Goal: Navigation & Orientation: Find specific page/section

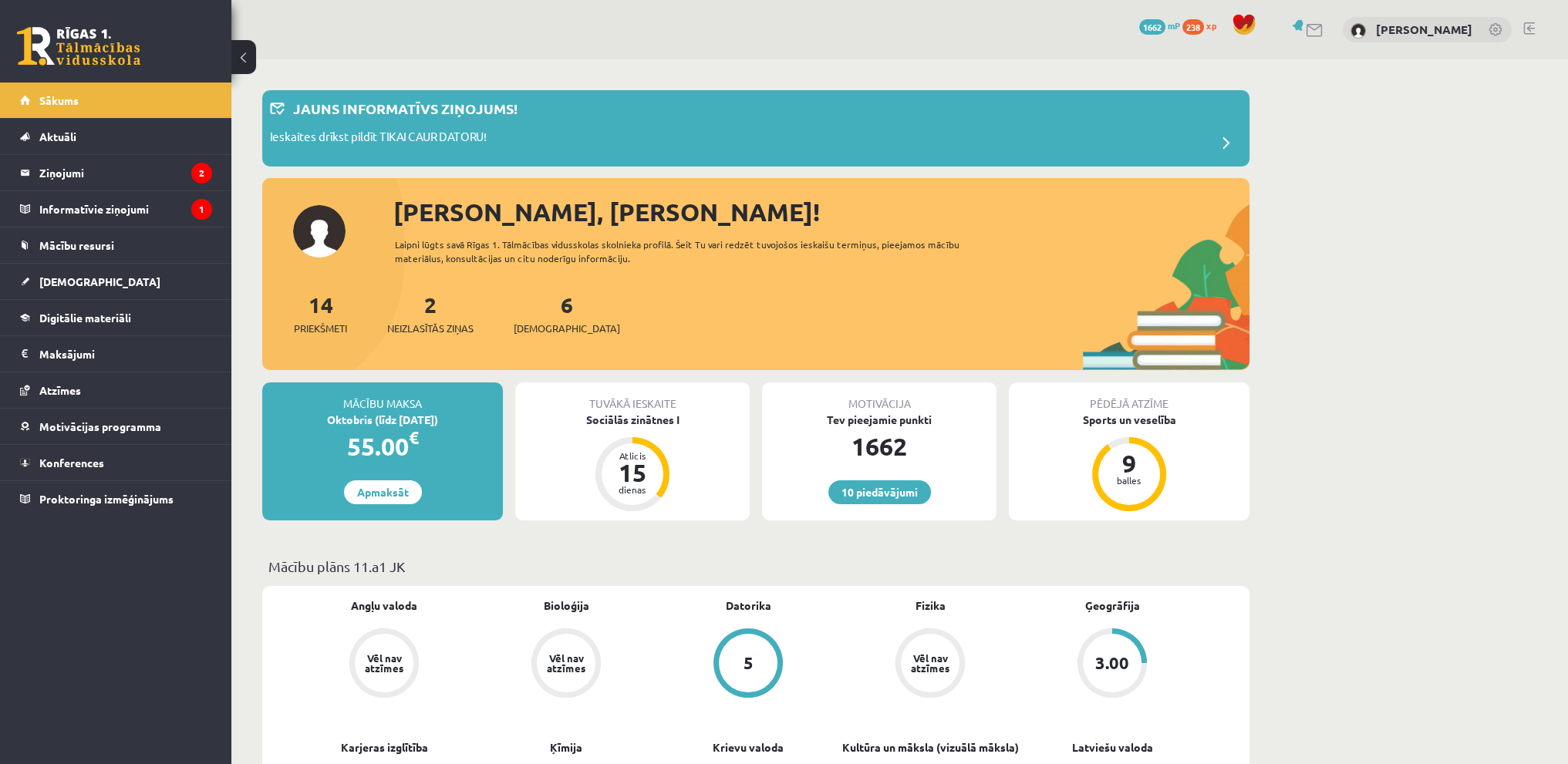
click at [1523, 29] on link at bounding box center [1529, 28] width 12 height 12
click at [1535, 22] on div "10 Dāvanas 1662 mP 238 xp Viktorija Bērziņa" at bounding box center [900, 30] width 1337 height 60
click at [1528, 29] on link at bounding box center [1529, 28] width 12 height 12
click at [1527, 26] on link at bounding box center [1529, 28] width 12 height 12
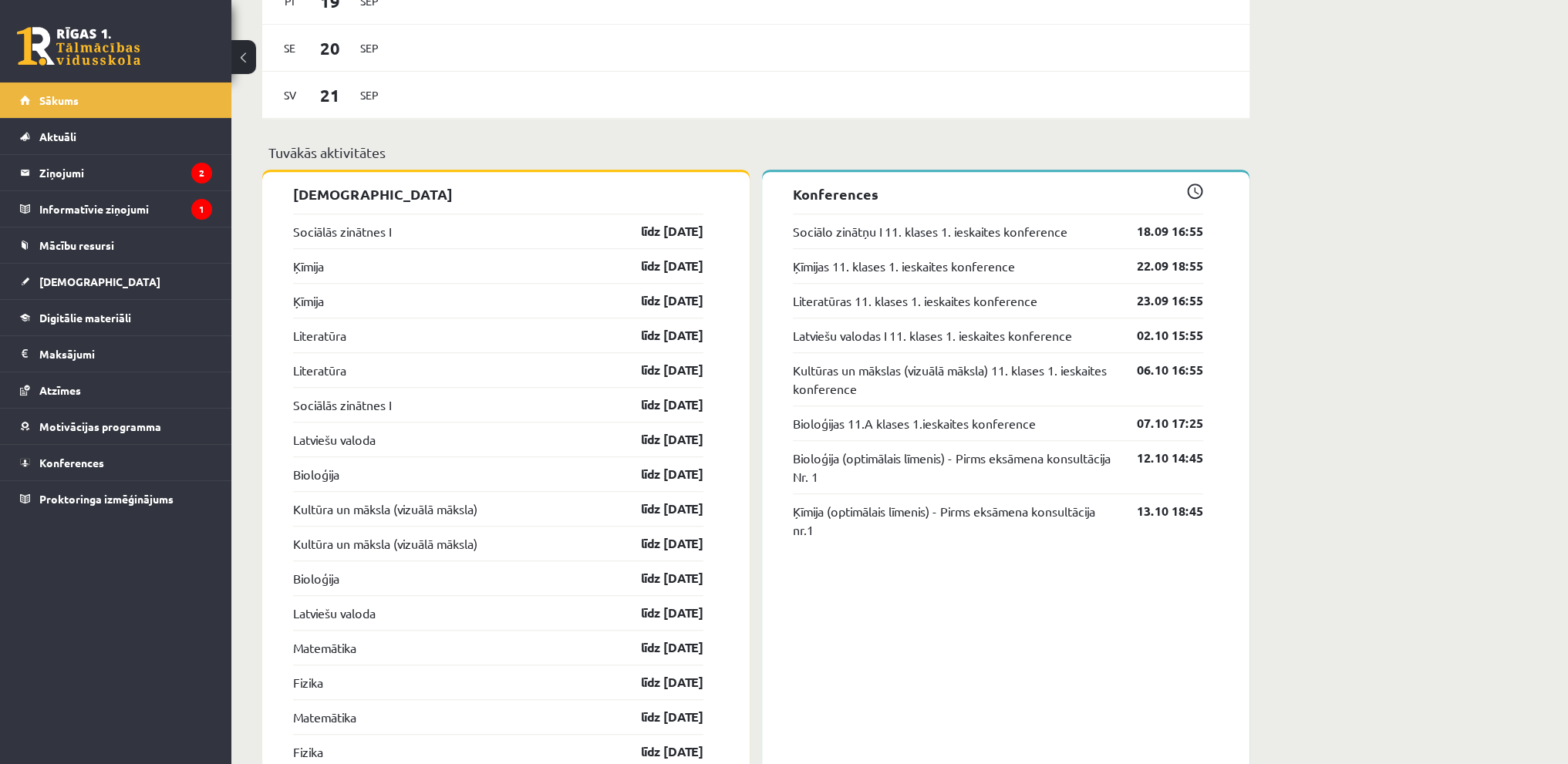
scroll to position [1311, 0]
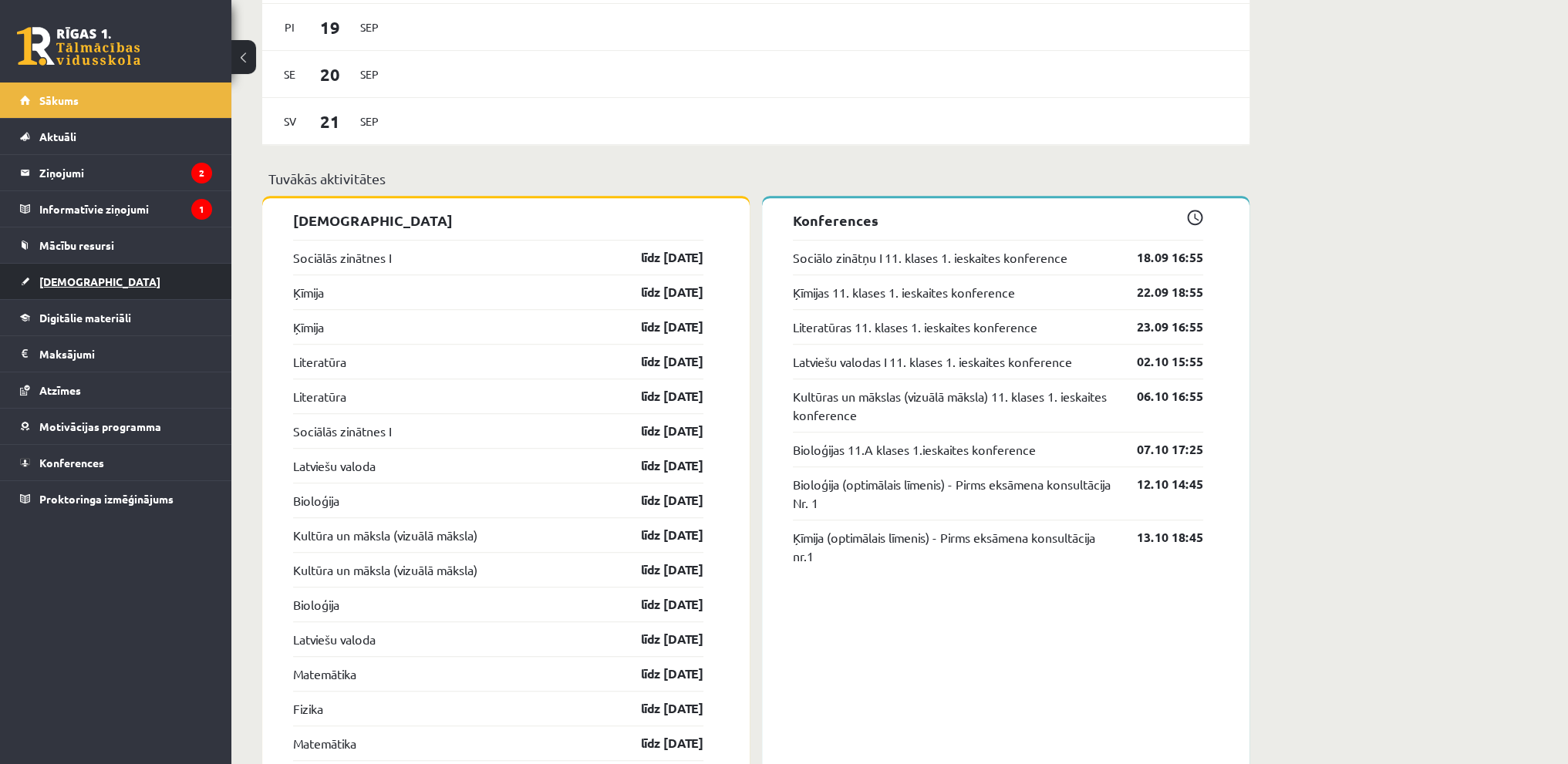
click at [116, 271] on link "[DEMOGRAPHIC_DATA]" at bounding box center [116, 282] width 192 height 36
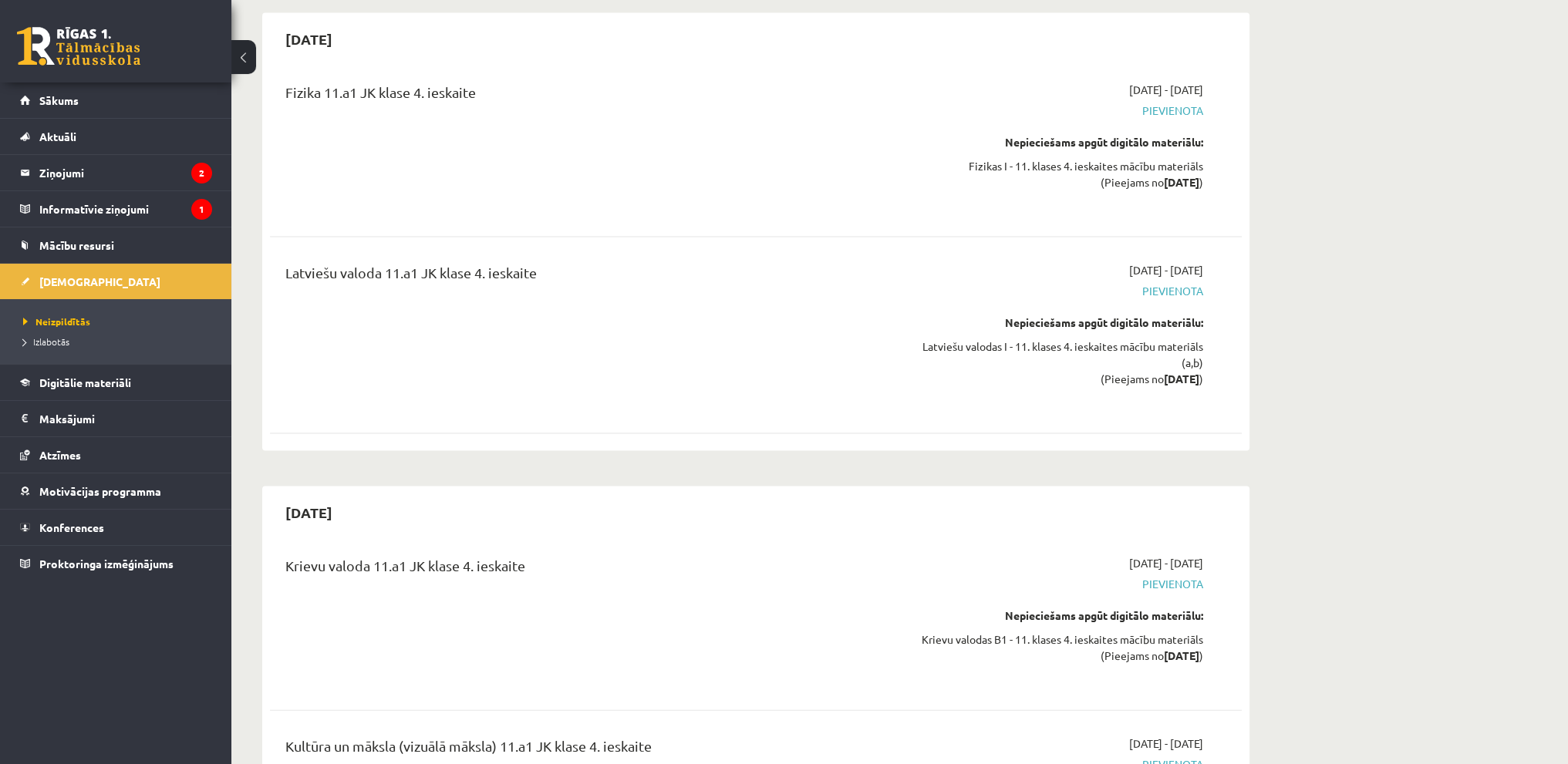
scroll to position [12167, 0]
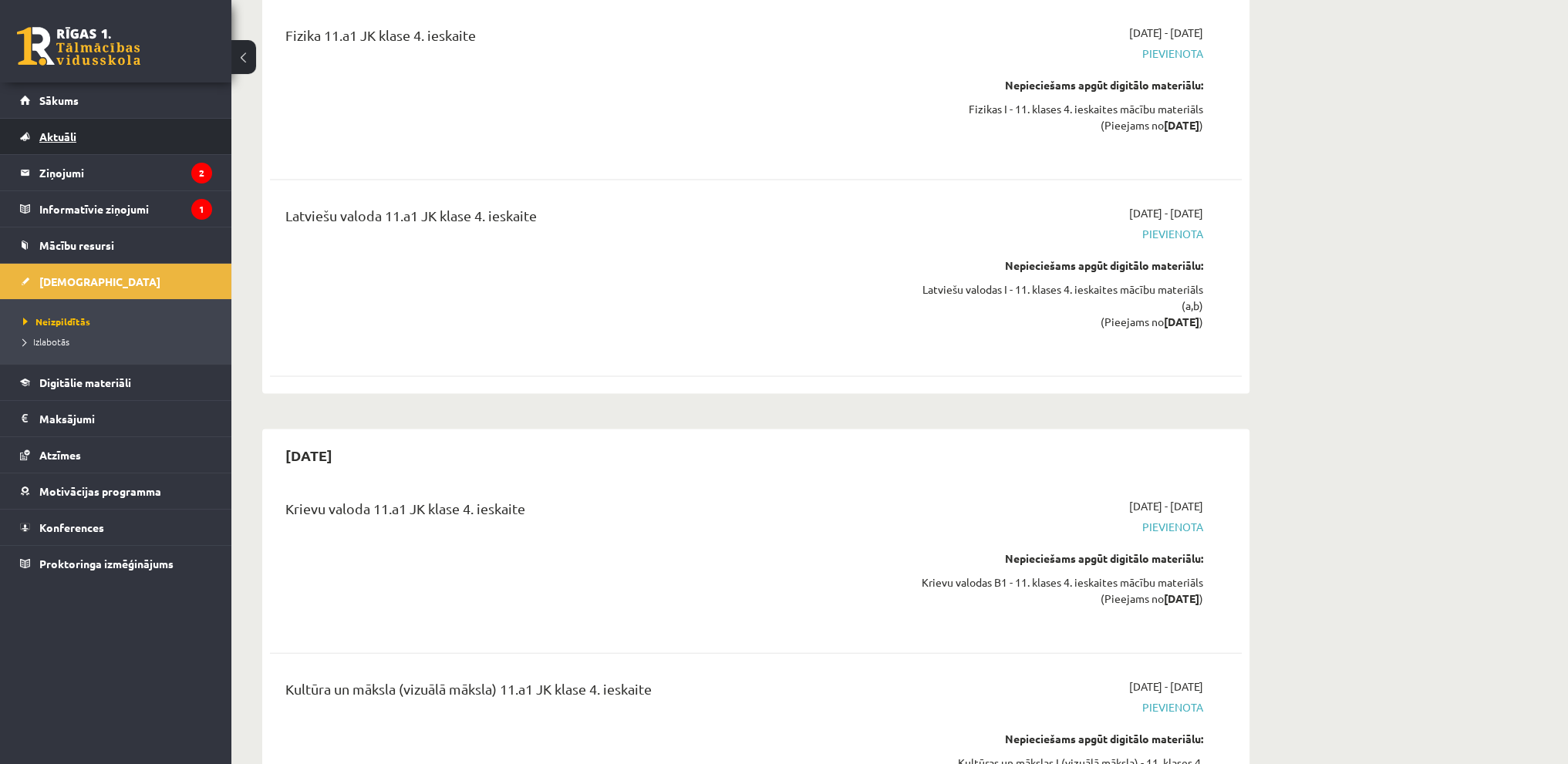
click at [157, 122] on link "Aktuāli" at bounding box center [116, 136] width 192 height 36
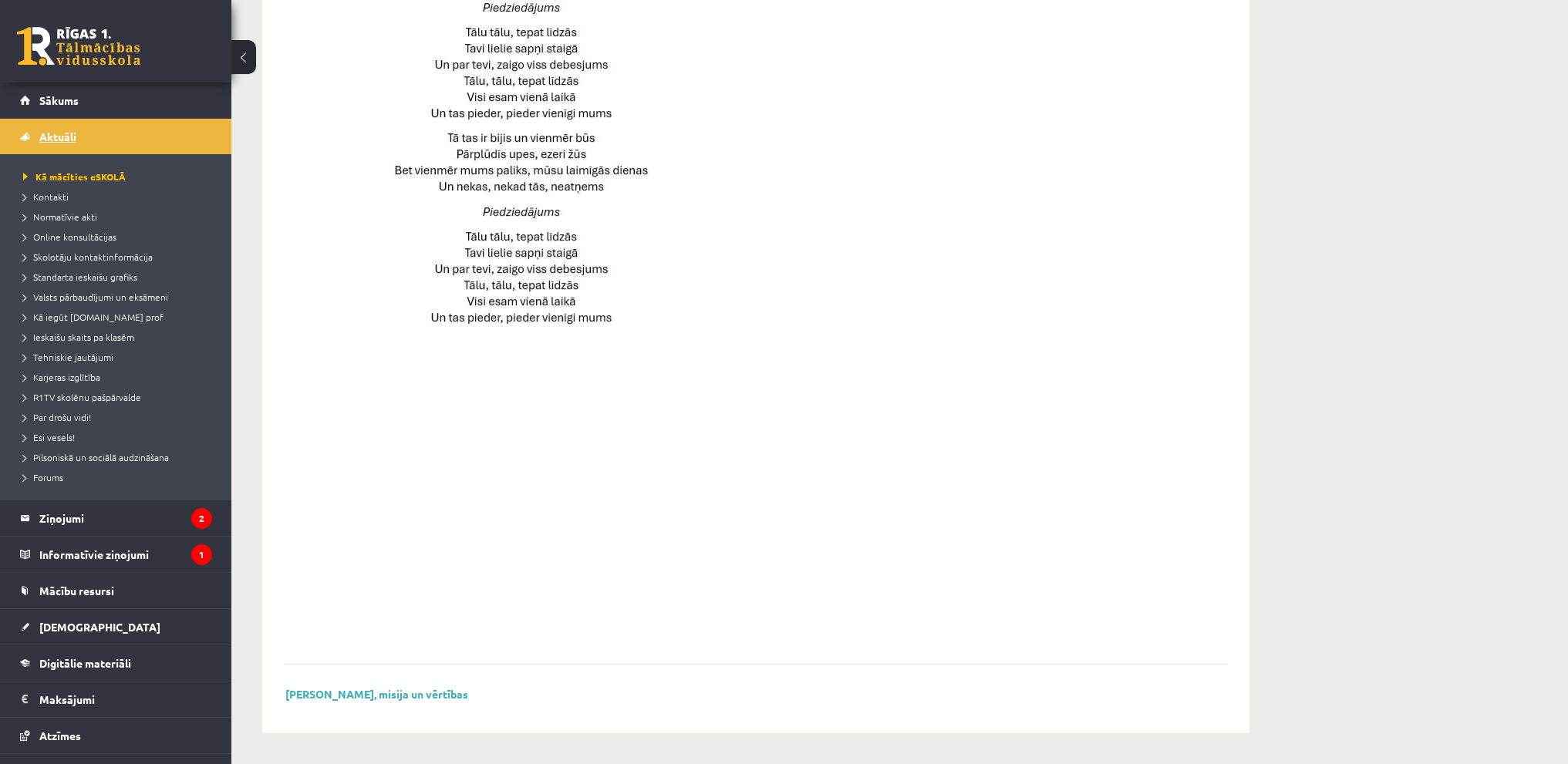
scroll to position [916, 0]
click at [105, 94] on link "Sākums" at bounding box center [116, 101] width 192 height 36
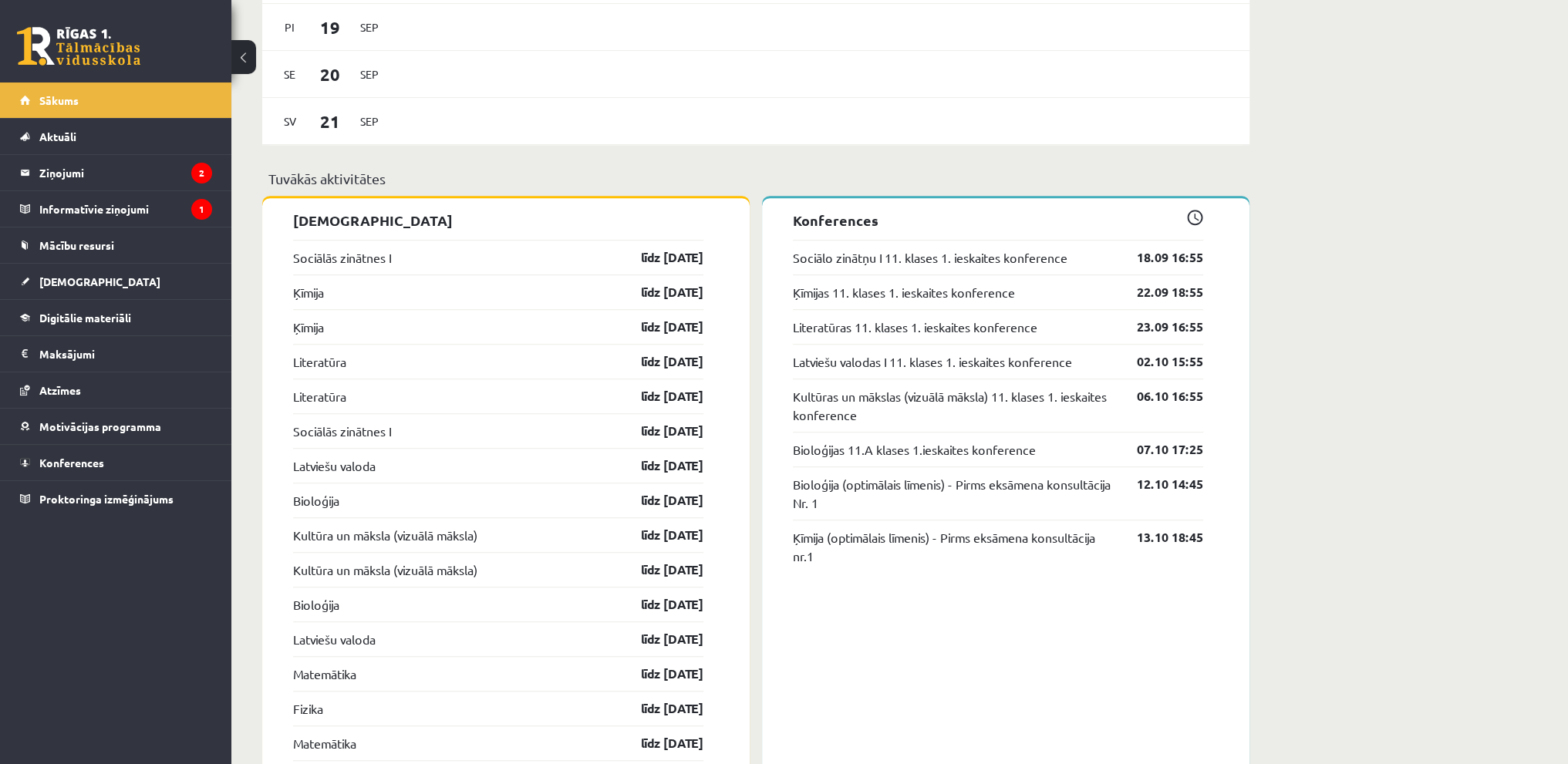
scroll to position [1234, 0]
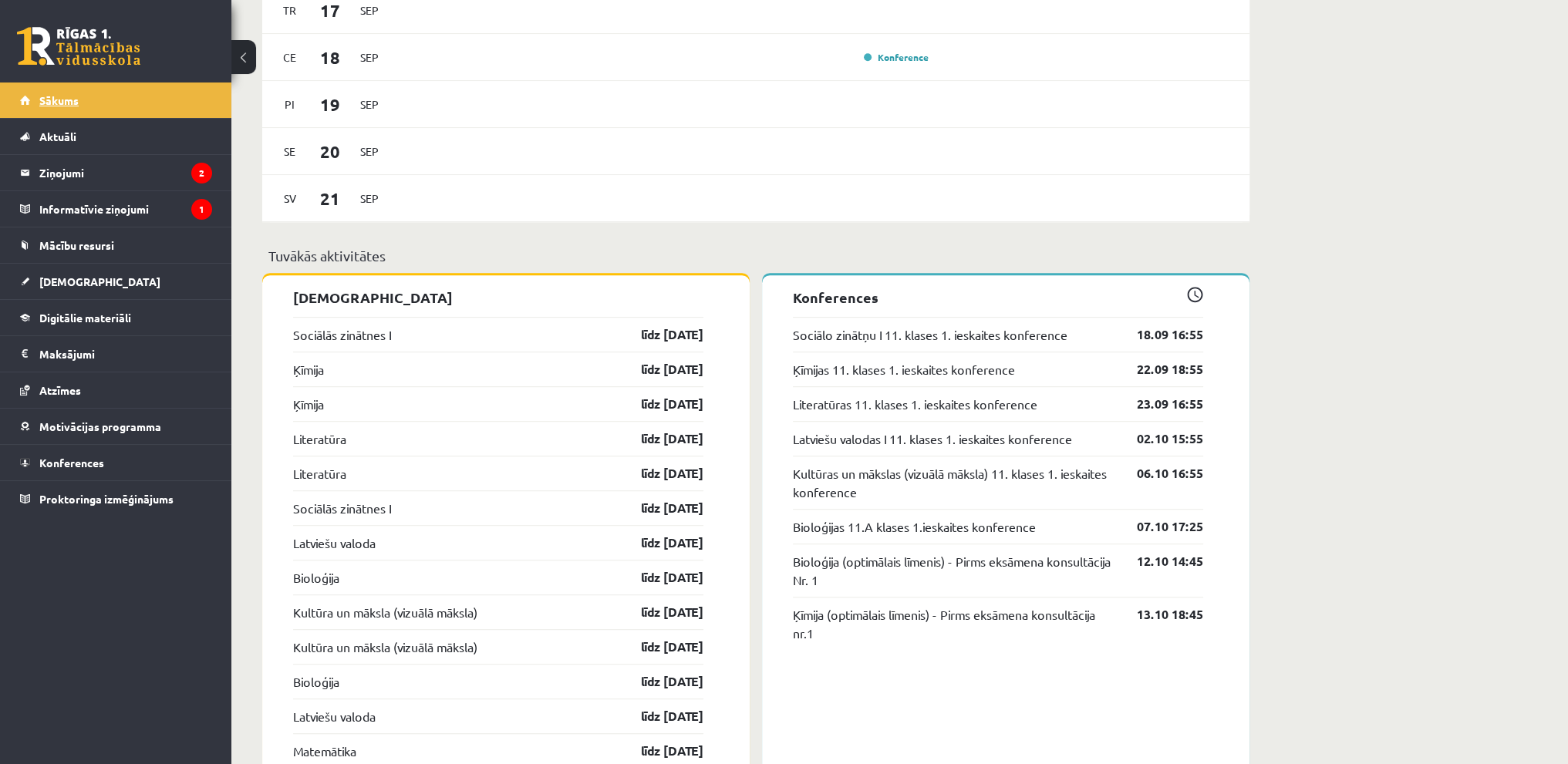
click at [74, 89] on link "Sākums" at bounding box center [116, 101] width 192 height 36
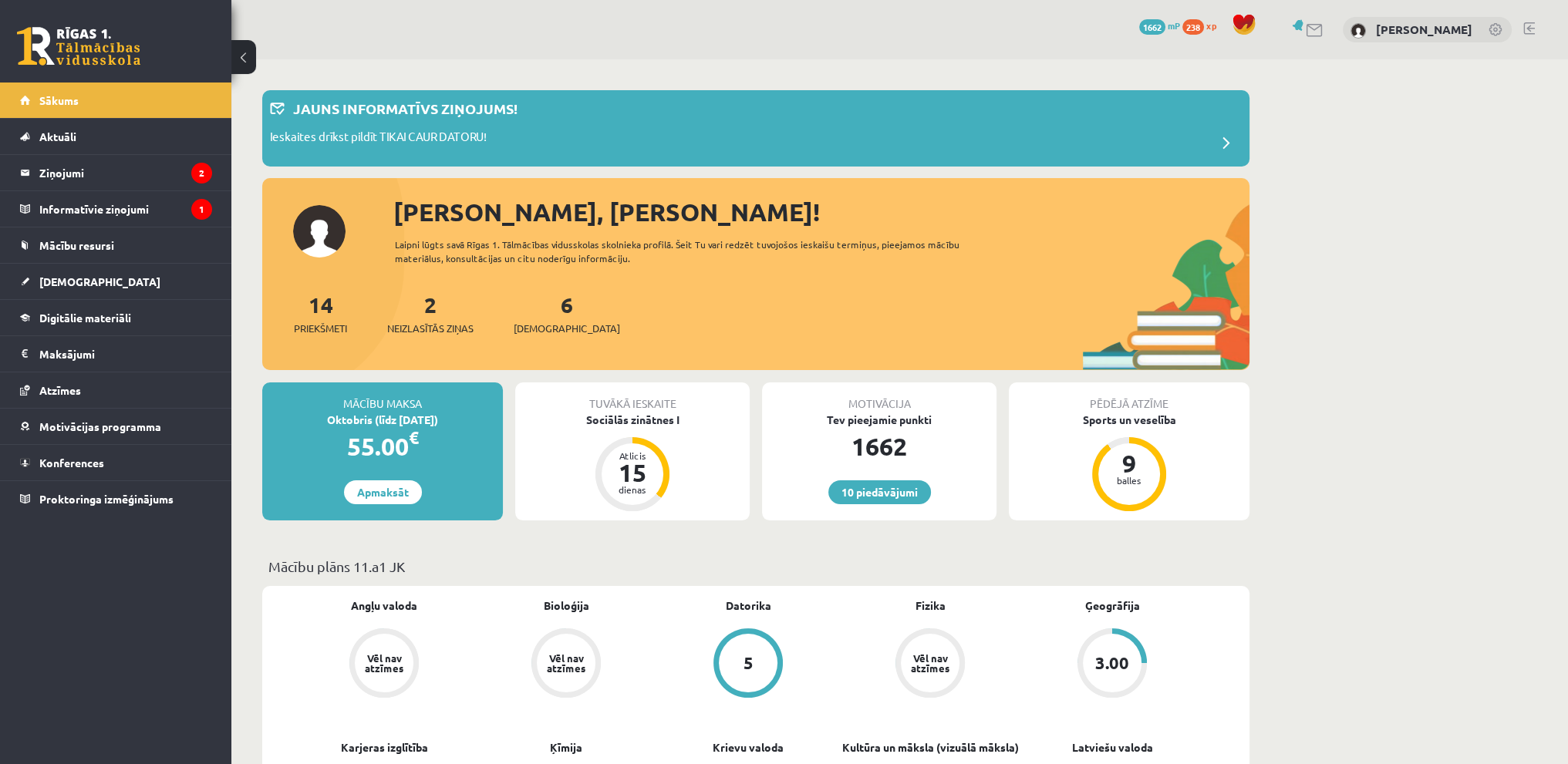
click at [1534, 26] on link at bounding box center [1529, 28] width 12 height 12
